Goal: Task Accomplishment & Management: Use online tool/utility

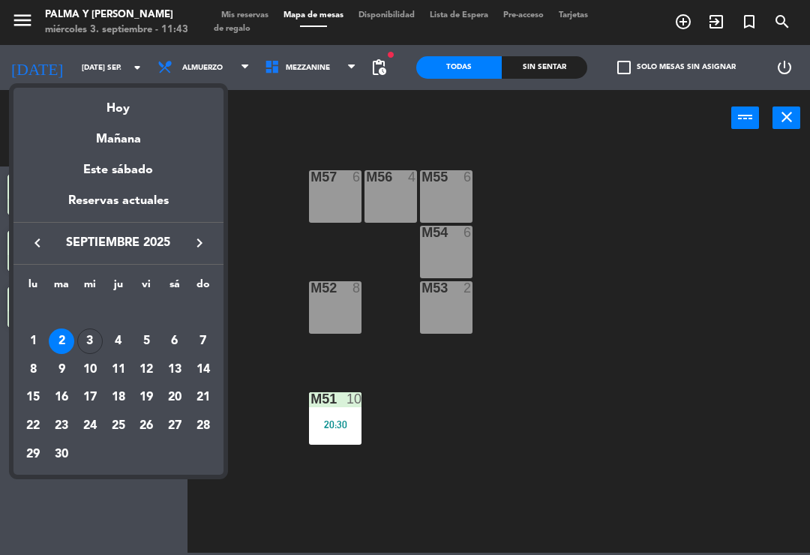
scroll to position [23, 0]
click at [90, 334] on div "3" at bounding box center [89, 340] width 25 height 25
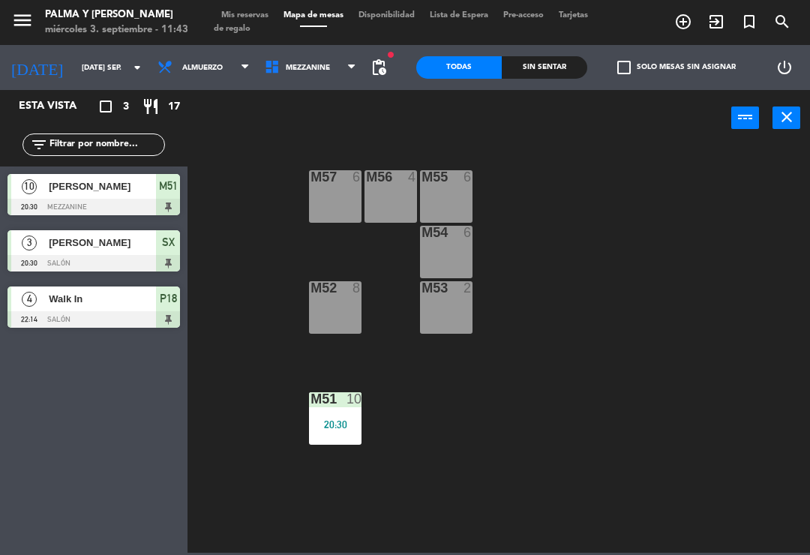
type input "mié. [DATE]"
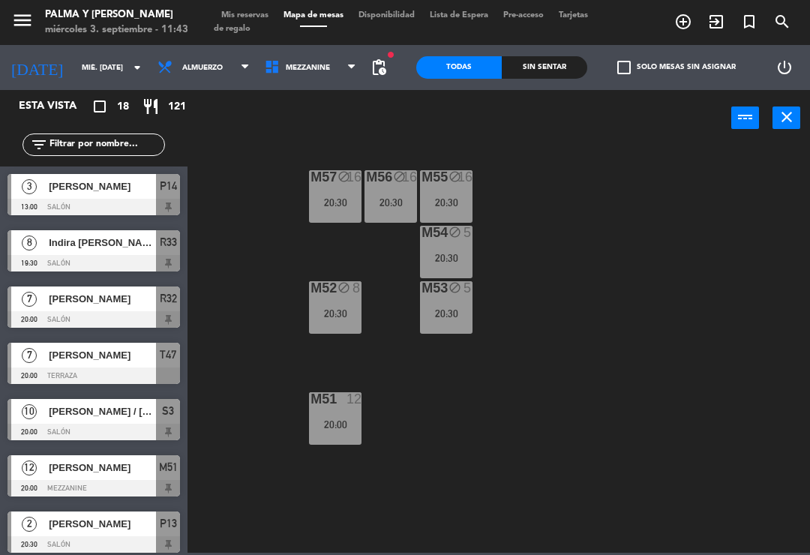
click at [321, 67] on span "Mezzanine" at bounding box center [310, 67] width 107 height 33
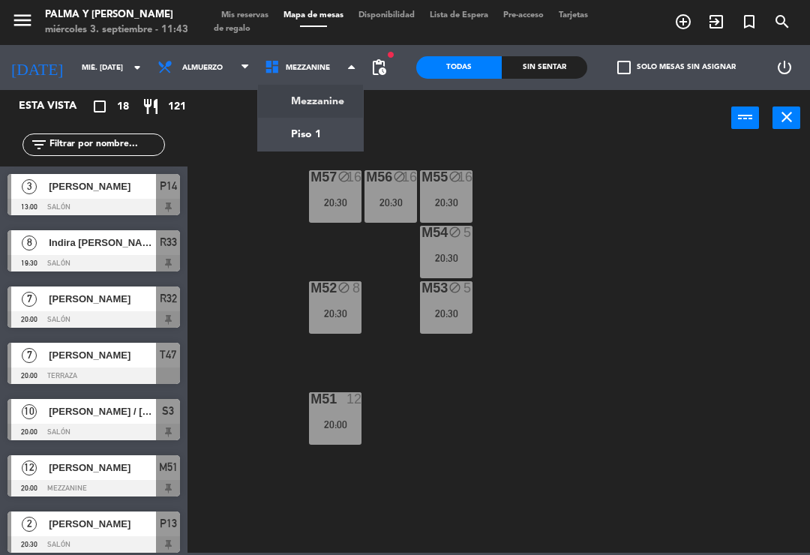
click at [316, 124] on ng-component "menu Palma y [PERSON_NAME] 3. septiembre - 11:43 Mis reservas Mapa de mesas Dis…" at bounding box center [405, 276] width 810 height 552
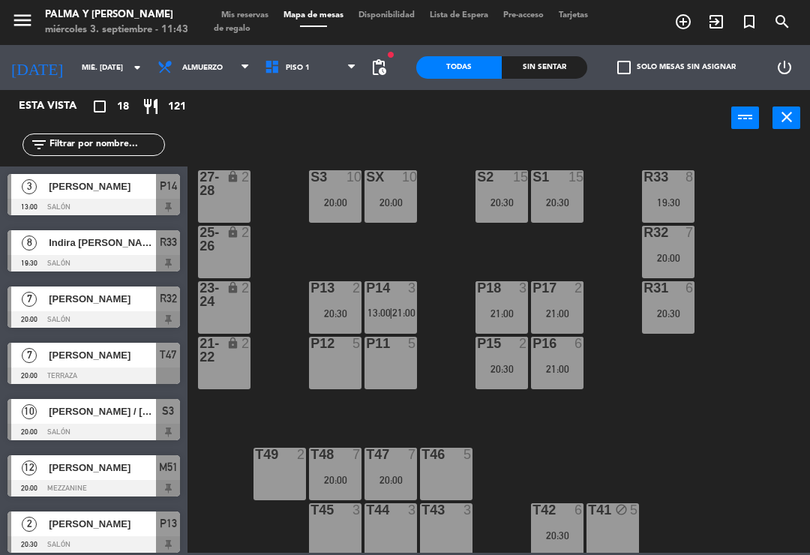
click at [561, 364] on div "21:00" at bounding box center [557, 369] width 52 height 10
click at [626, 356] on div "R33 8 19:30 S1 15 20:30 S2 15 20:30 S3 10 20:00 SX 10 20:00 27-28 lock 2 R32 7 …" at bounding box center [503, 348] width 614 height 409
click at [567, 361] on div "P16 6 21:00" at bounding box center [557, 363] width 52 height 52
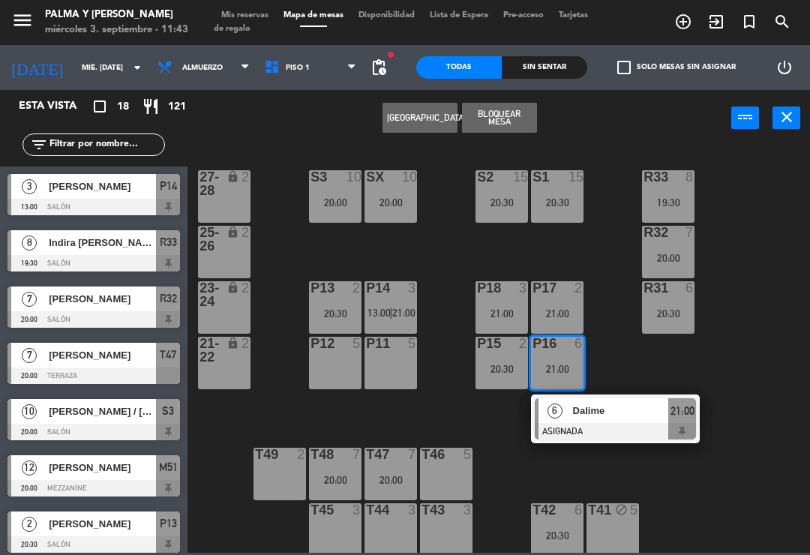
click at [660, 409] on span "Dalime" at bounding box center [621, 411] width 96 height 16
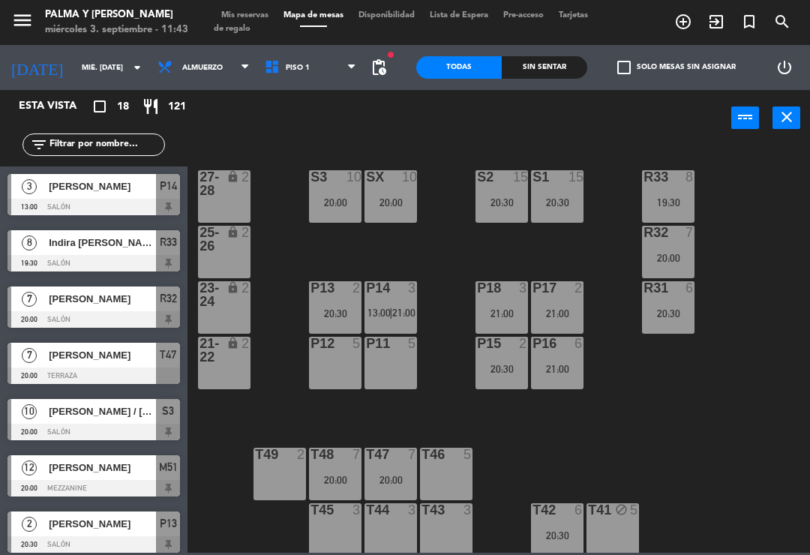
scroll to position [136, 0]
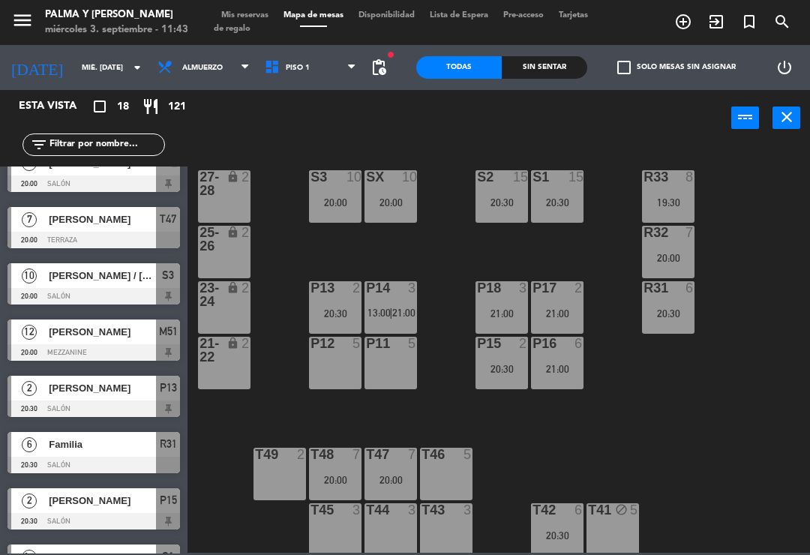
click at [555, 358] on div "P16 6 21:00" at bounding box center [557, 363] width 52 height 52
click at [746, 366] on div "R33 8 19:30 S1 15 20:30 S2 15 20:30 S3 10 20:00 SX 10 20:00 27-28 lock 2 R32 7 …" at bounding box center [503, 348] width 614 height 409
click at [295, 58] on span "Piso 1" at bounding box center [310, 67] width 107 height 33
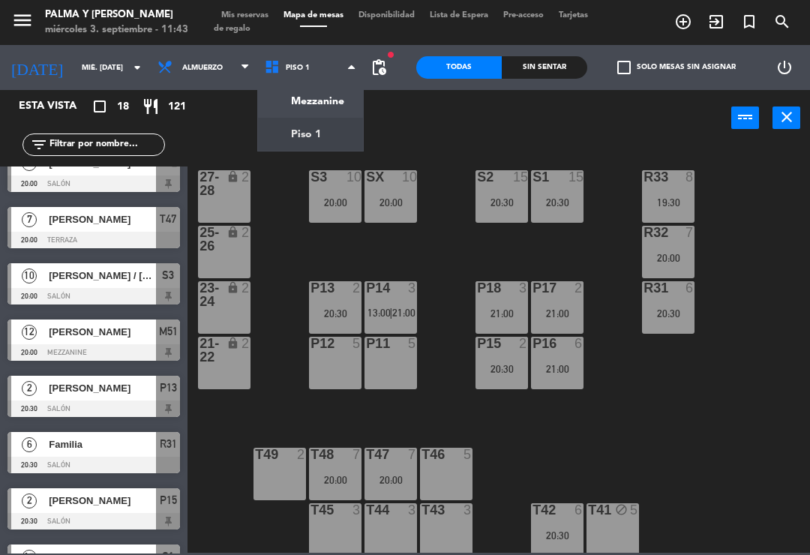
click at [331, 100] on ng-component "menu Palma y [PERSON_NAME] 3. septiembre - 11:43 Mis reservas Mapa de mesas Dis…" at bounding box center [405, 276] width 810 height 552
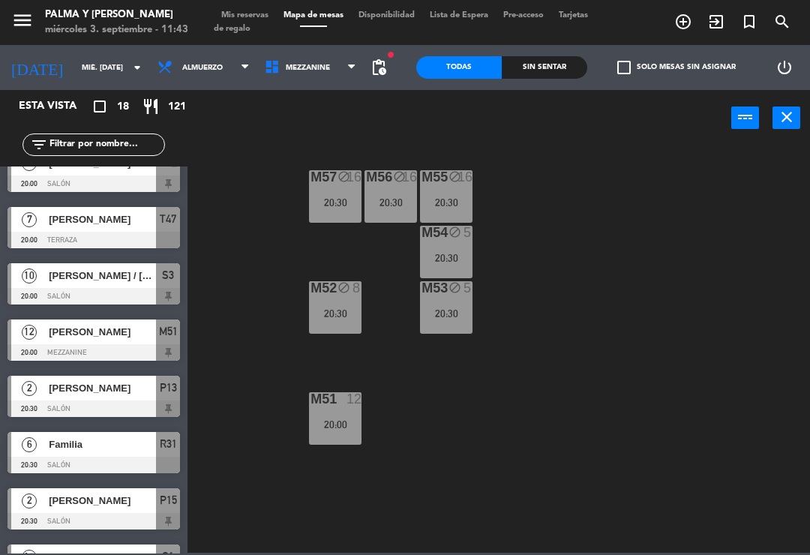
click at [312, 76] on span "Mezzanine" at bounding box center [310, 67] width 107 height 33
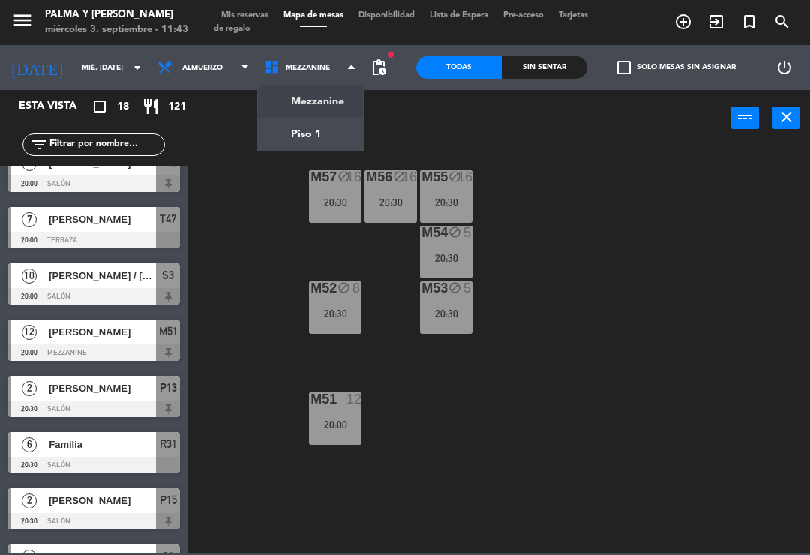
click at [321, 129] on ng-component "menu Palma y [PERSON_NAME] 3. septiembre - 11:43 Mis reservas Mapa de mesas Dis…" at bounding box center [405, 276] width 810 height 552
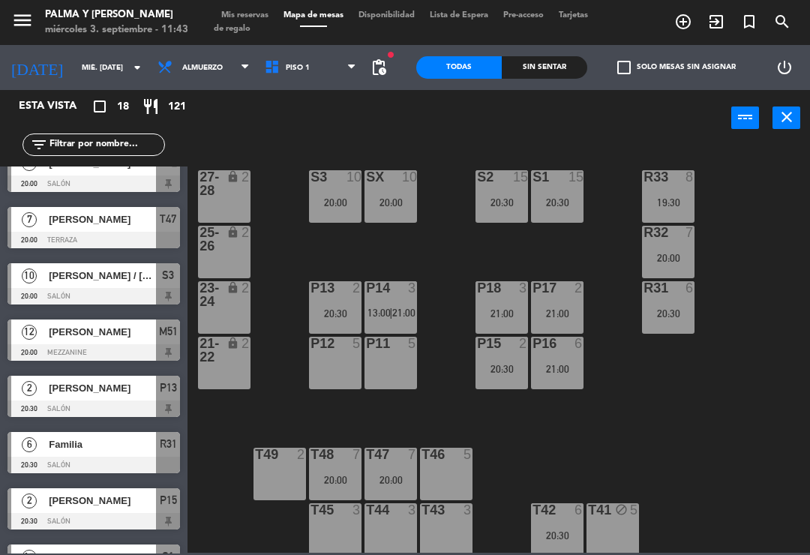
click at [558, 364] on div "21:00" at bounding box center [557, 369] width 52 height 10
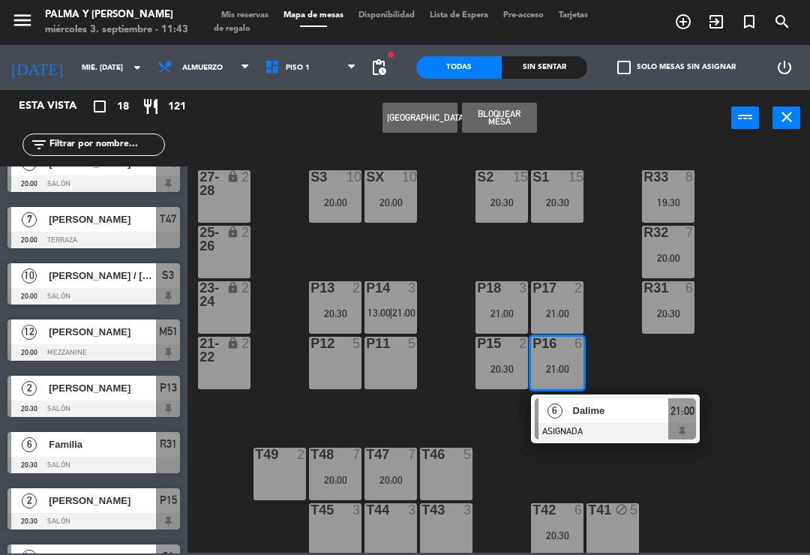
click at [421, 115] on button "[GEOGRAPHIC_DATA]" at bounding box center [419, 118] width 75 height 30
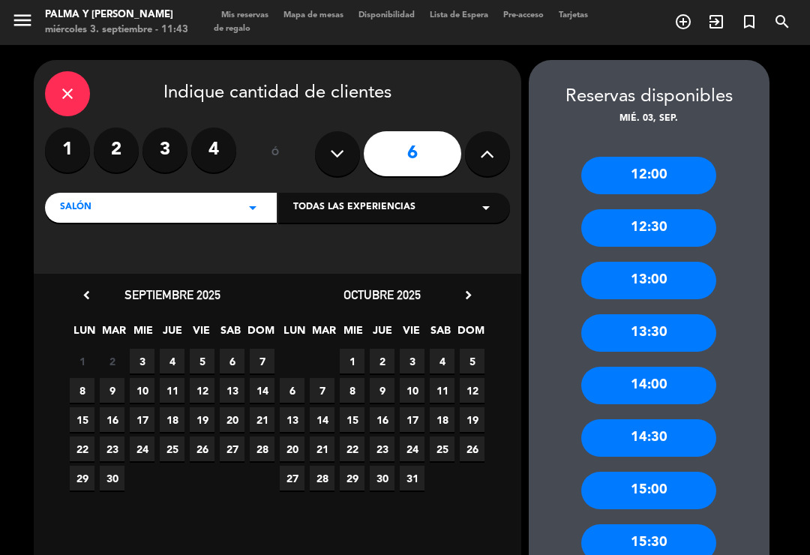
click at [71, 85] on icon "close" at bounding box center [67, 94] width 18 height 18
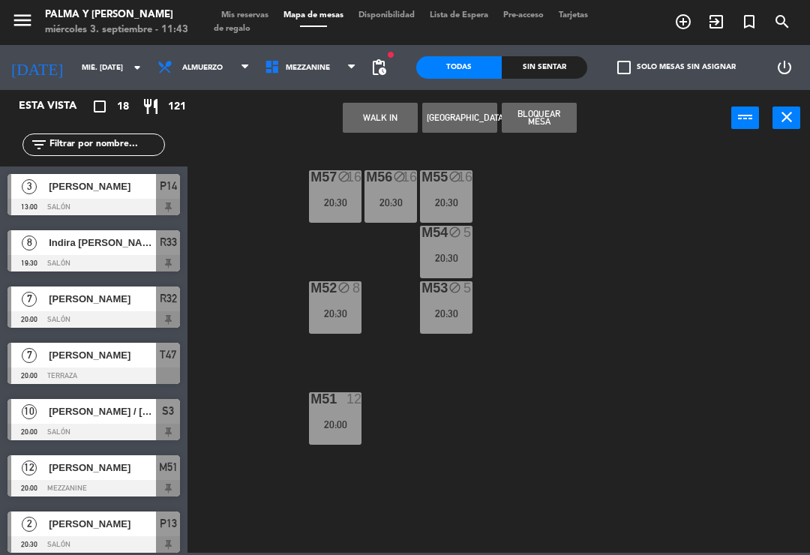
click at [198, 66] on span "Almuerzo" at bounding box center [202, 68] width 40 height 8
click at [323, 64] on span "Mezzanine" at bounding box center [310, 67] width 107 height 33
click at [309, 125] on ng-component "menu Palma y [PERSON_NAME] 3. septiembre - 11:43 Mis reservas Mapa de mesas Dis…" at bounding box center [405, 276] width 810 height 552
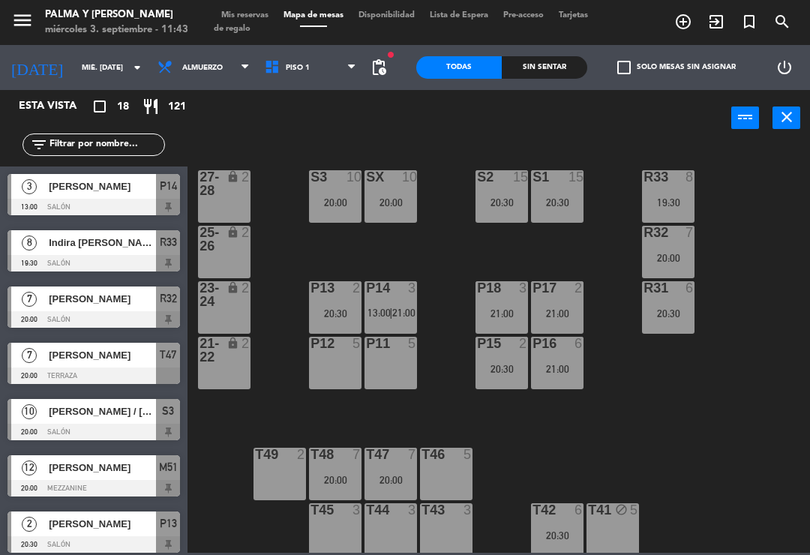
click at [555, 350] on div at bounding box center [557, 343] width 25 height 13
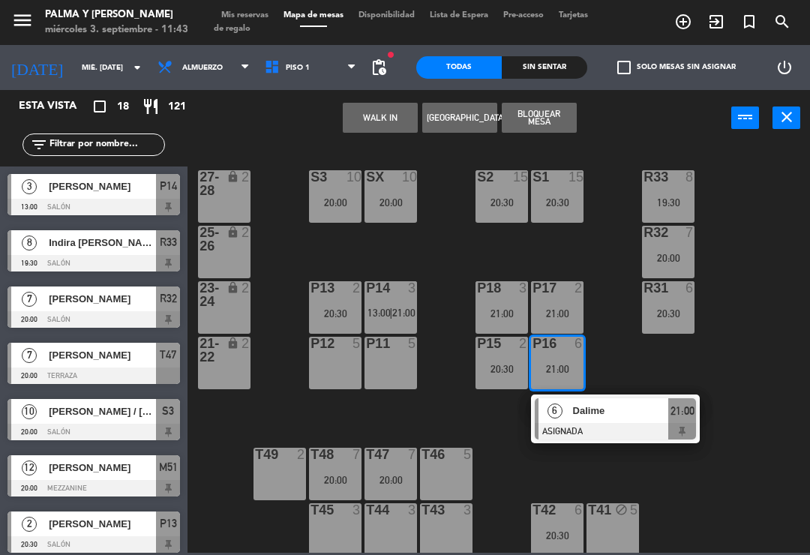
click at [397, 118] on button "WALK IN" at bounding box center [380, 118] width 75 height 30
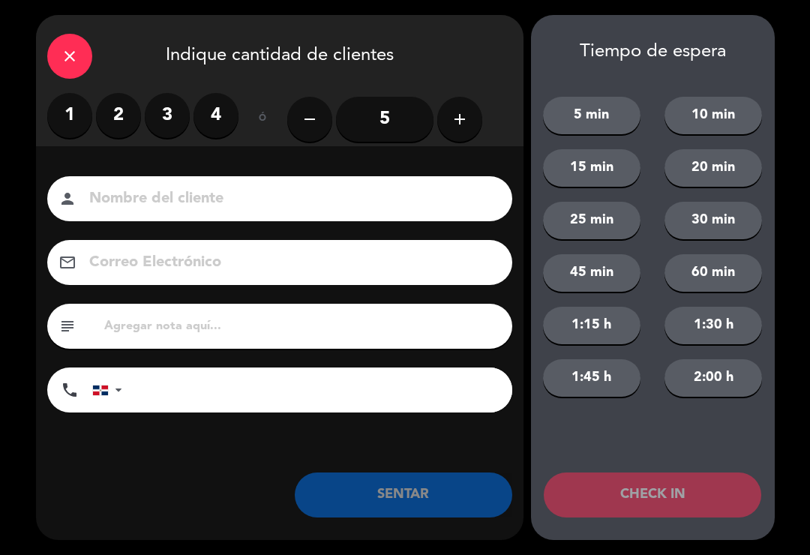
click at [118, 106] on label "2" at bounding box center [118, 115] width 45 height 45
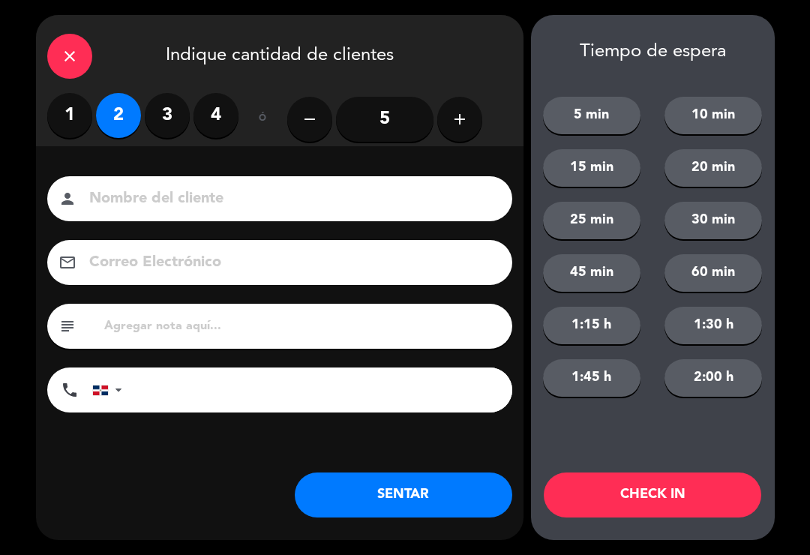
click at [450, 489] on button "SENTAR" at bounding box center [403, 494] width 217 height 45
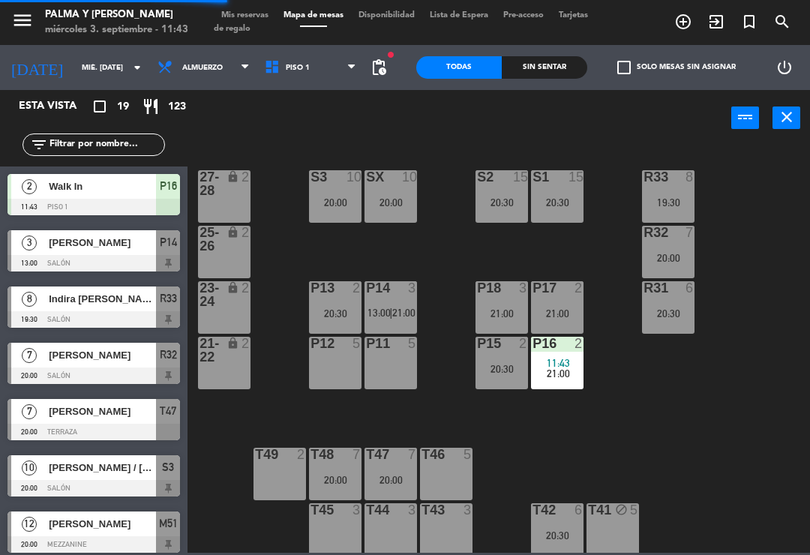
click at [556, 358] on span "11:43" at bounding box center [557, 363] width 23 height 12
click at [777, 489] on div "R33 8 19:30 S1 15 20:30 S2 15 20:30 S3 10 20:00 SX 10 20:00 27-28 lock 2 R32 7 …" at bounding box center [503, 348] width 614 height 409
click at [564, 355] on div "P16 2 11:43 | 21:00" at bounding box center [557, 363] width 52 height 52
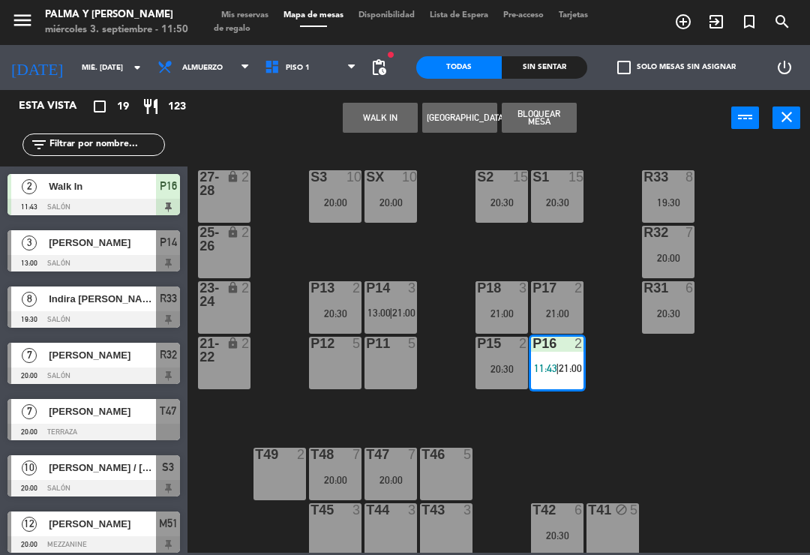
click at [560, 343] on div at bounding box center [557, 343] width 25 height 13
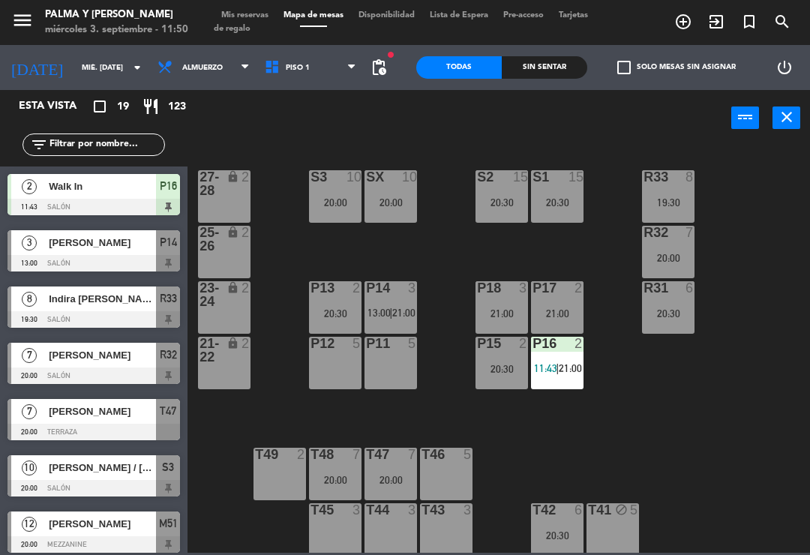
click at [559, 366] on span "21:00" at bounding box center [569, 368] width 23 height 12
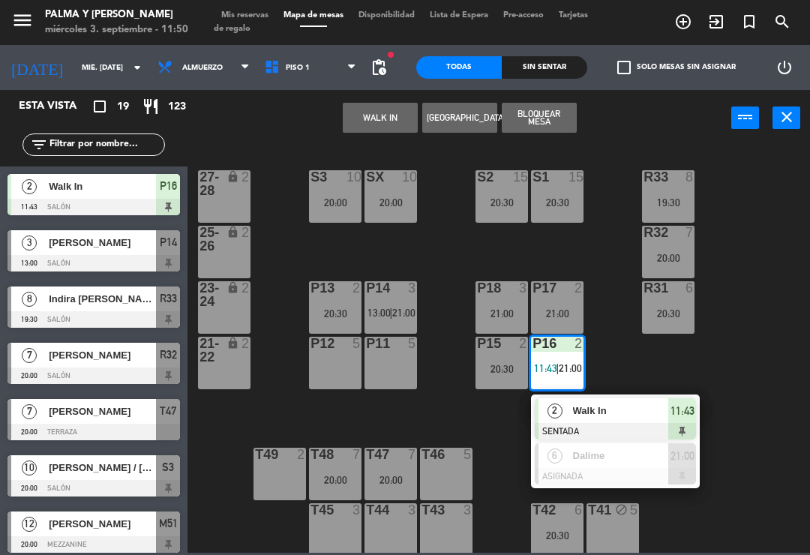
click at [154, 193] on span "Walk In" at bounding box center [102, 186] width 107 height 16
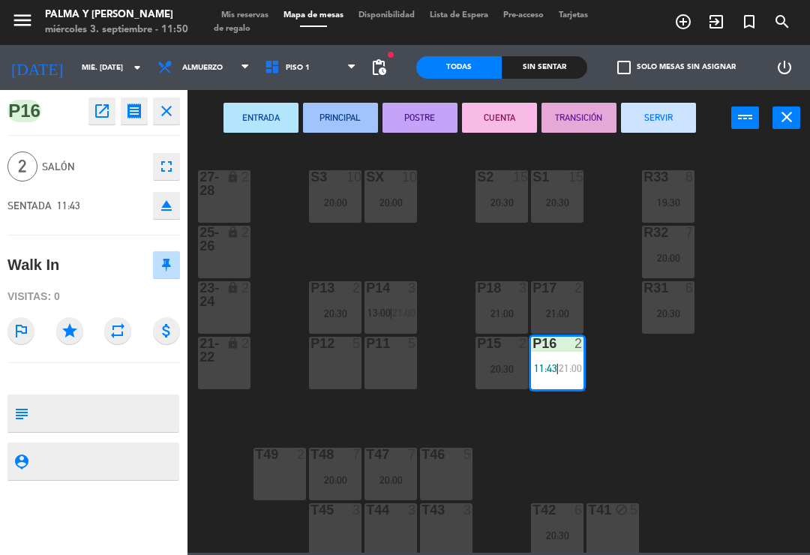
click at [661, 130] on button "SERVIR" at bounding box center [658, 118] width 75 height 30
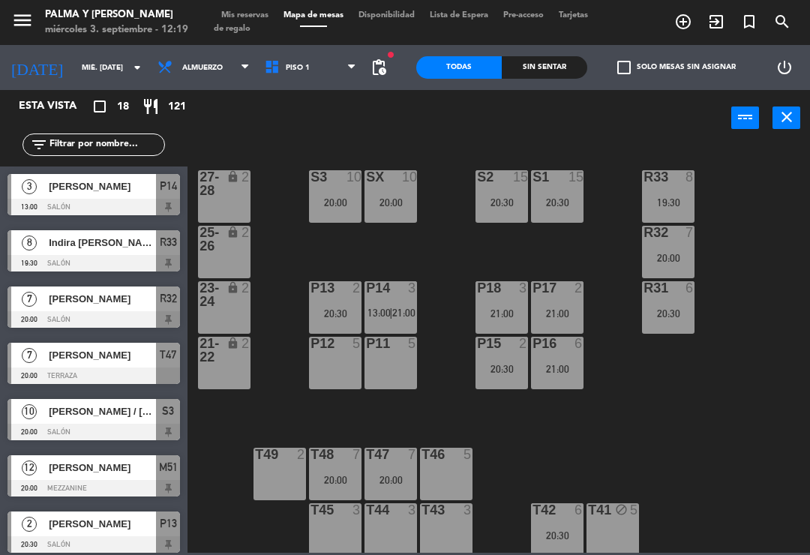
click at [496, 360] on div "P15 2 20:30" at bounding box center [501, 363] width 52 height 52
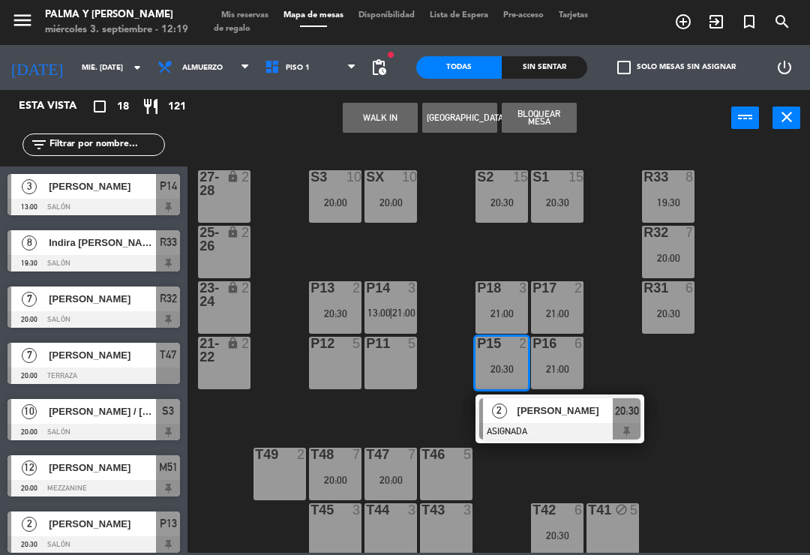
click at [376, 112] on button "WALK IN" at bounding box center [380, 118] width 75 height 30
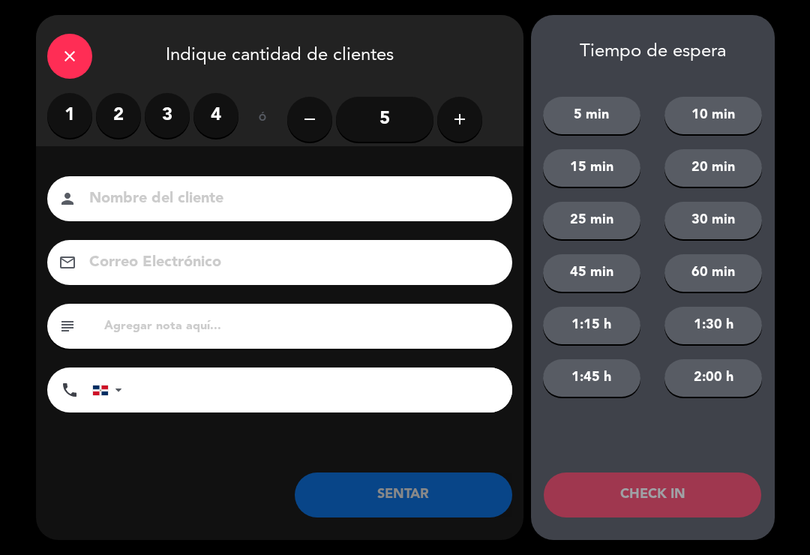
click at [74, 113] on label "1" at bounding box center [69, 115] width 45 height 45
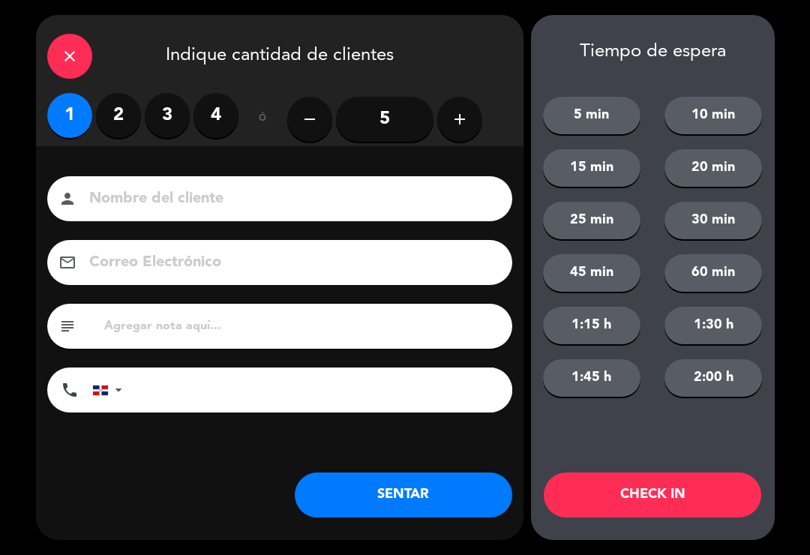
click at [403, 492] on button "SENTAR" at bounding box center [403, 494] width 217 height 45
